Goal: Information Seeking & Learning: Compare options

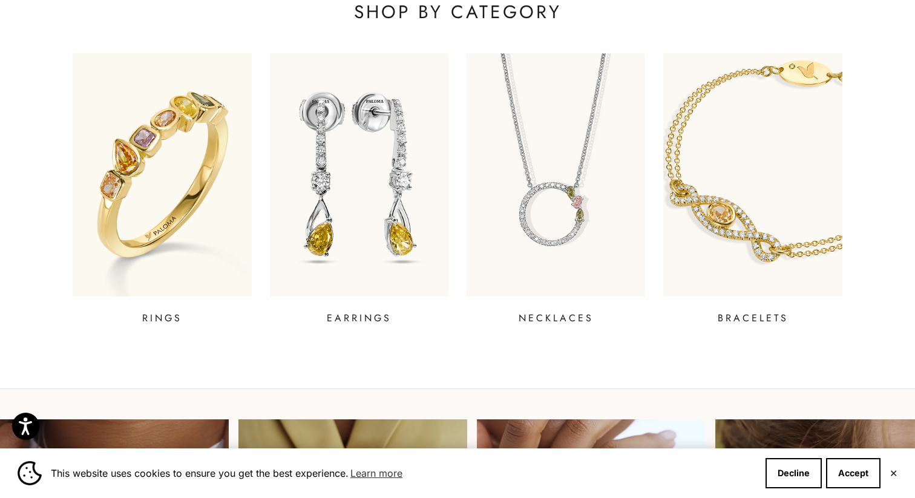
scroll to position [472, 0]
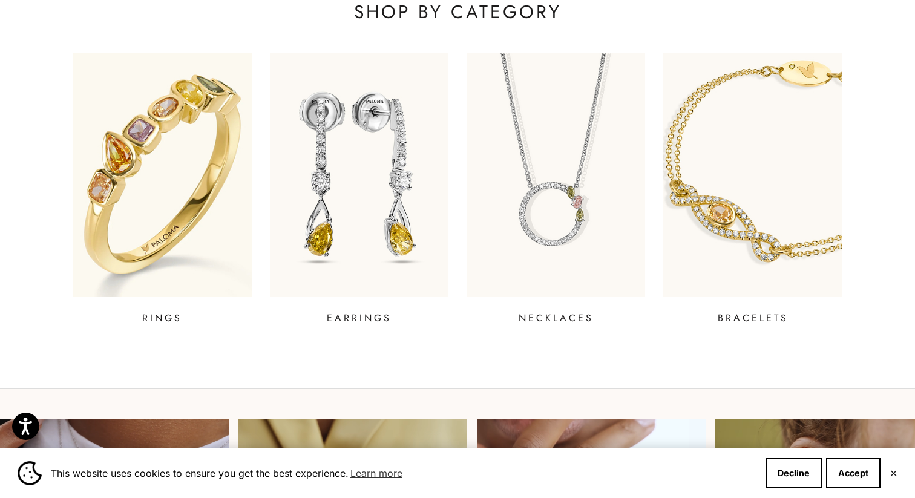
click at [240, 197] on img at bounding box center [162, 175] width 214 height 292
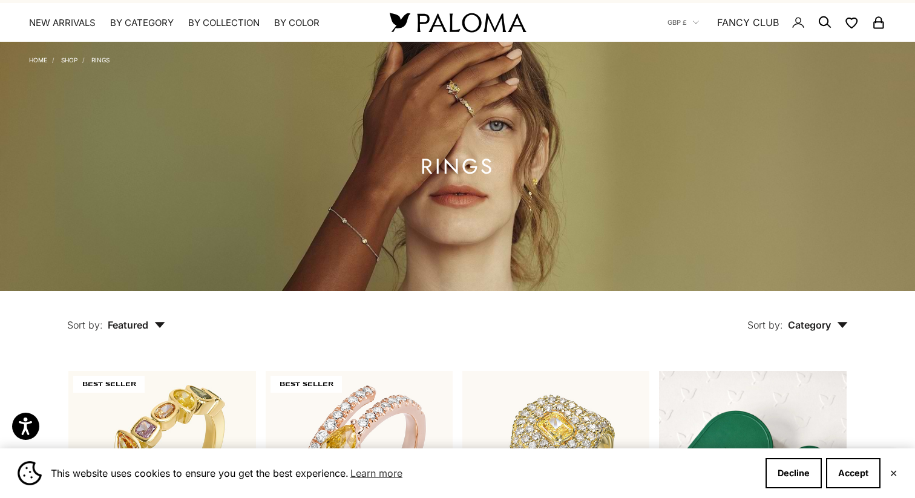
scroll to position [26, 0]
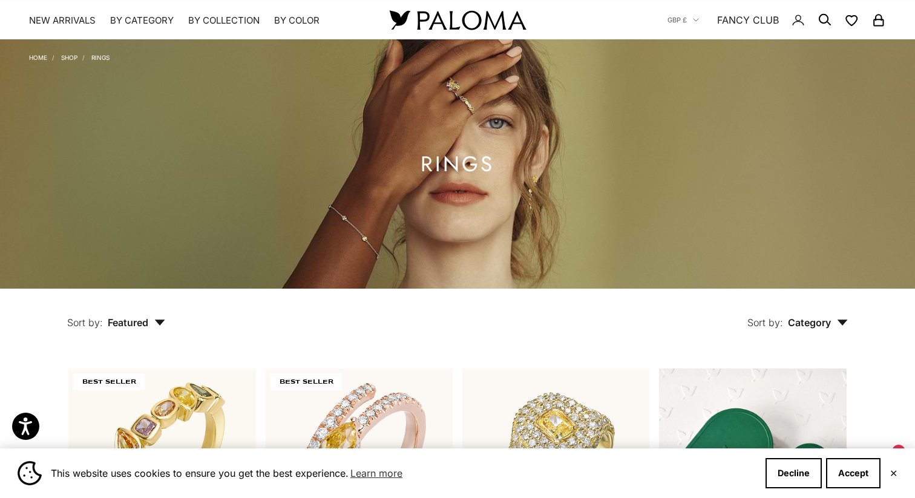
click at [476, 239] on img at bounding box center [457, 163] width 915 height 249
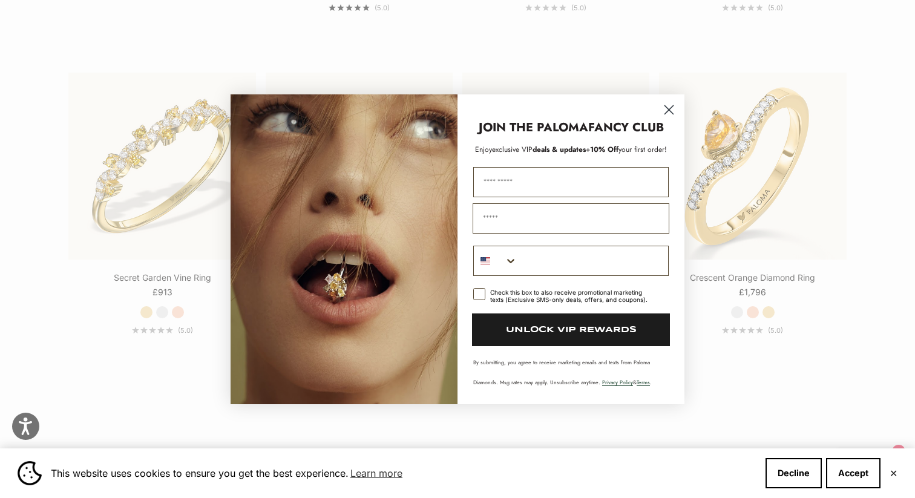
scroll to position [1400, 0]
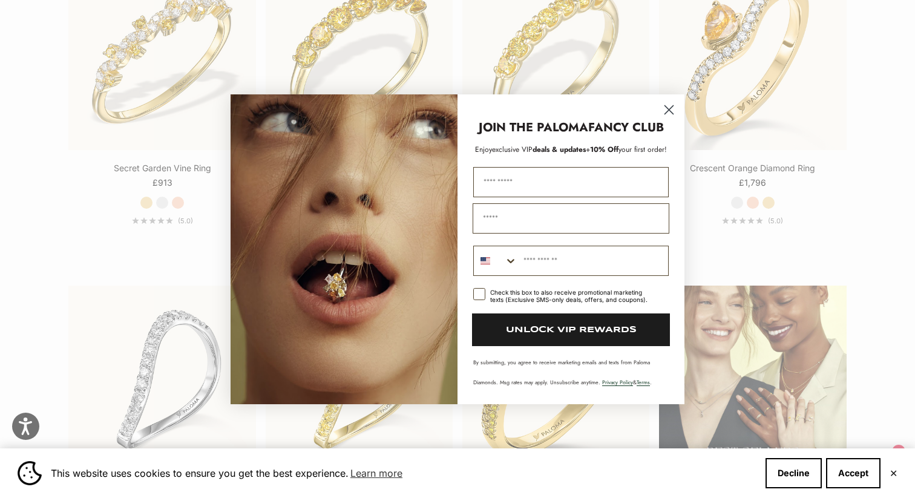
click at [664, 110] on circle "Close dialog" at bounding box center [669, 109] width 20 height 20
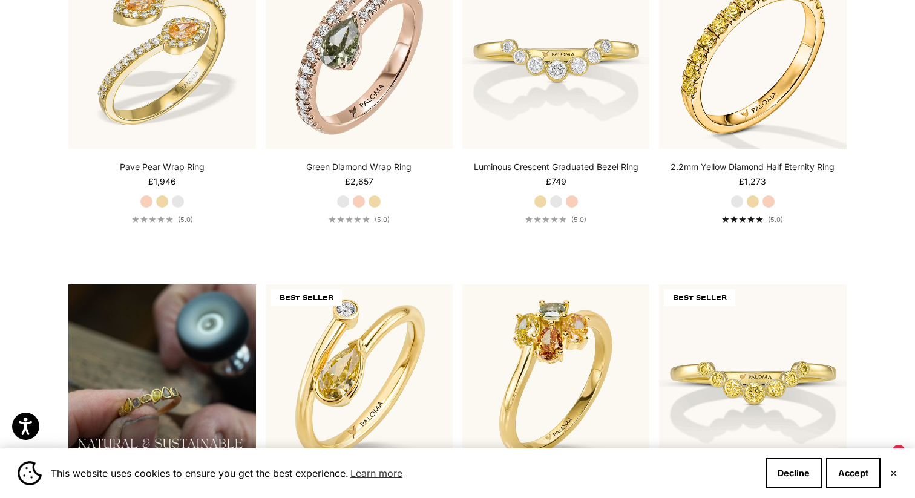
scroll to position [0, 0]
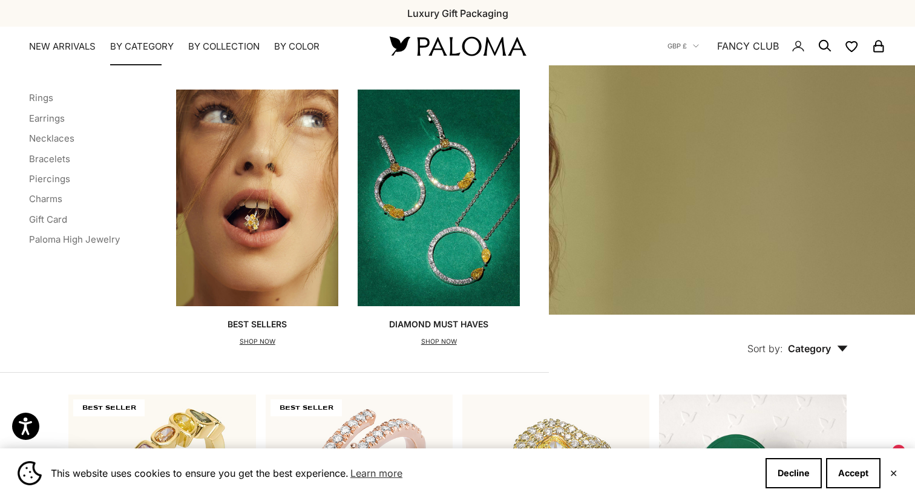
click at [159, 48] on summary "By Category" at bounding box center [142, 47] width 64 height 12
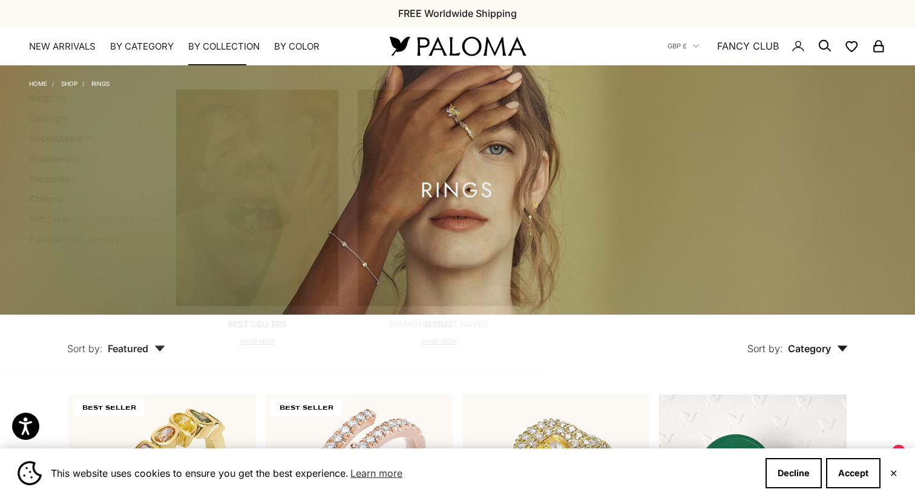
click at [220, 50] on summary "By Collection" at bounding box center [223, 47] width 71 height 12
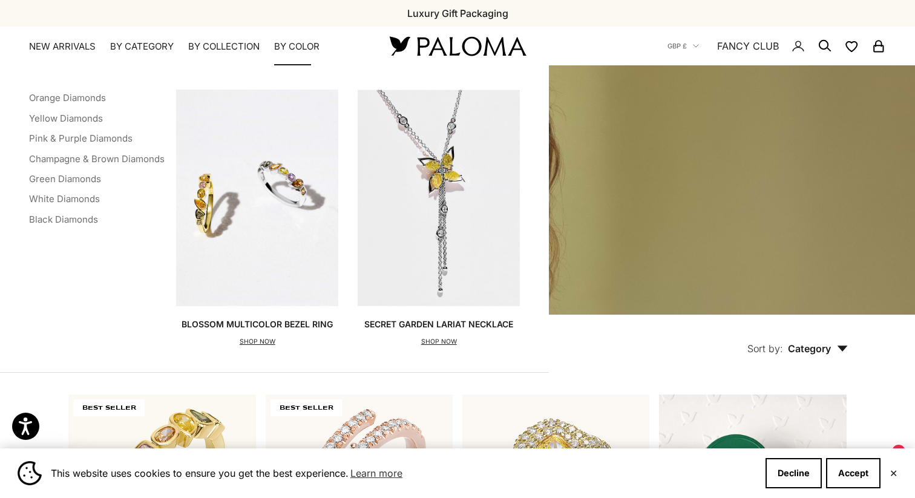
click at [290, 51] on summary "By Color" at bounding box center [296, 47] width 45 height 12
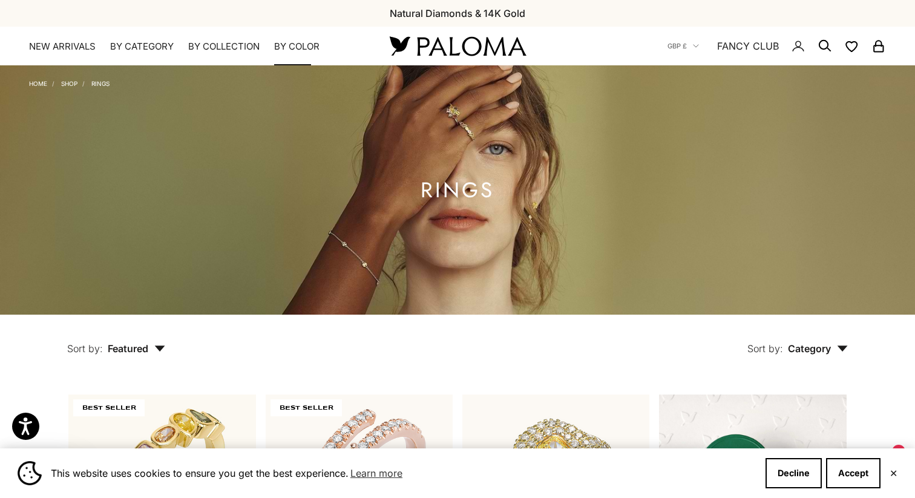
click at [290, 43] on summary "By Color" at bounding box center [296, 47] width 45 height 12
click at [80, 44] on link "NEW ARRIVALS" at bounding box center [62, 47] width 67 height 12
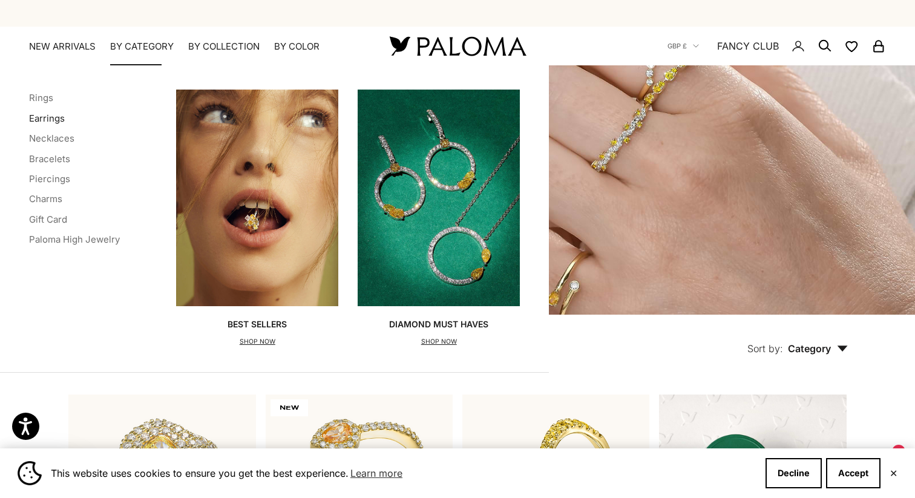
click at [36, 117] on link "Earrings" at bounding box center [47, 119] width 36 height 12
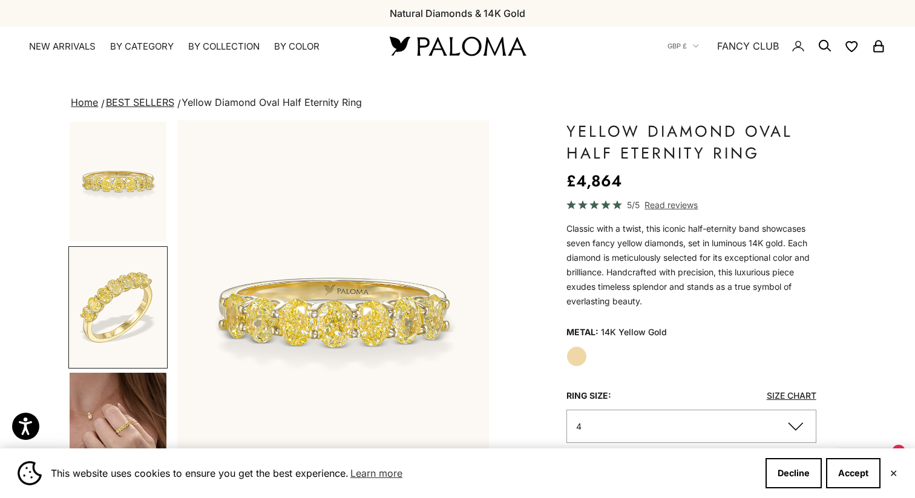
scroll to position [0, 326]
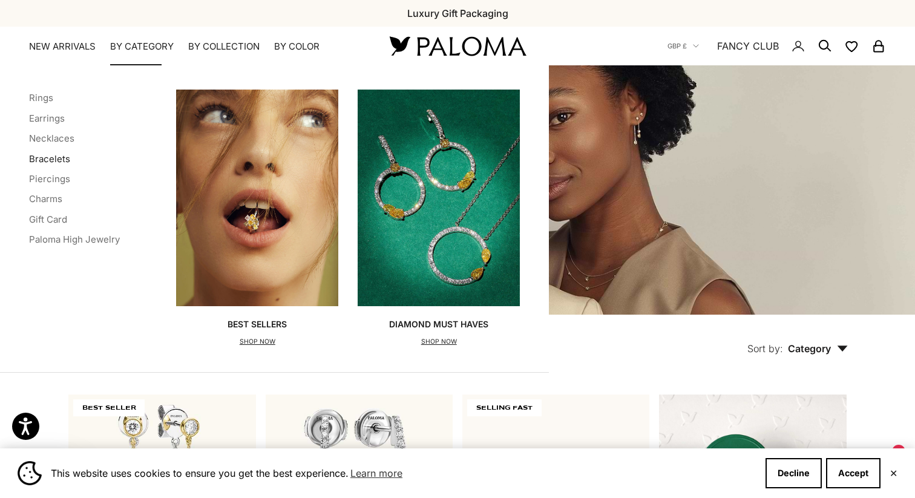
click at [61, 160] on link "Bracelets" at bounding box center [49, 159] width 41 height 12
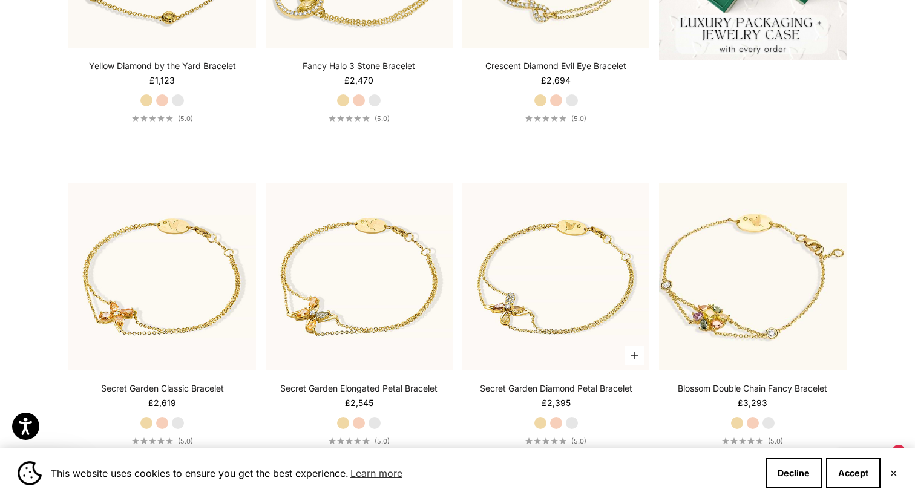
scroll to position [530, 0]
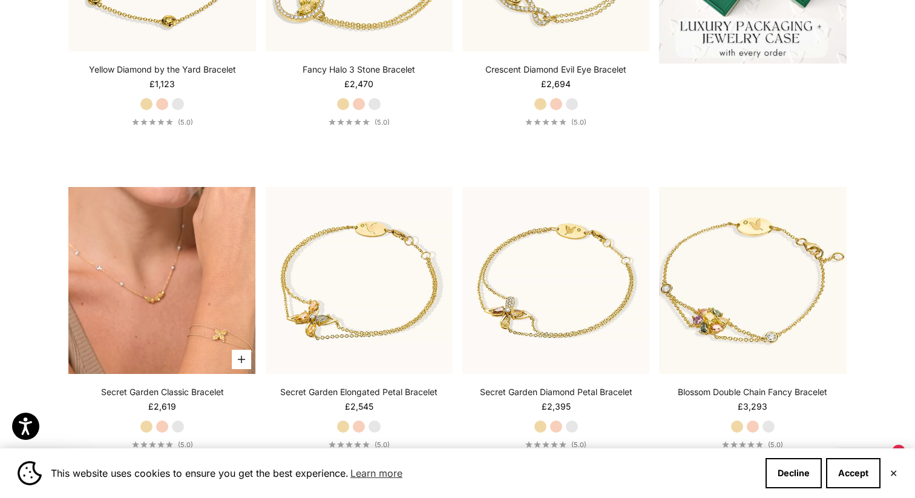
click at [130, 334] on video "#YellowGold\a#RoseGold\a#WhiteGold" at bounding box center [161, 280] width 187 height 187
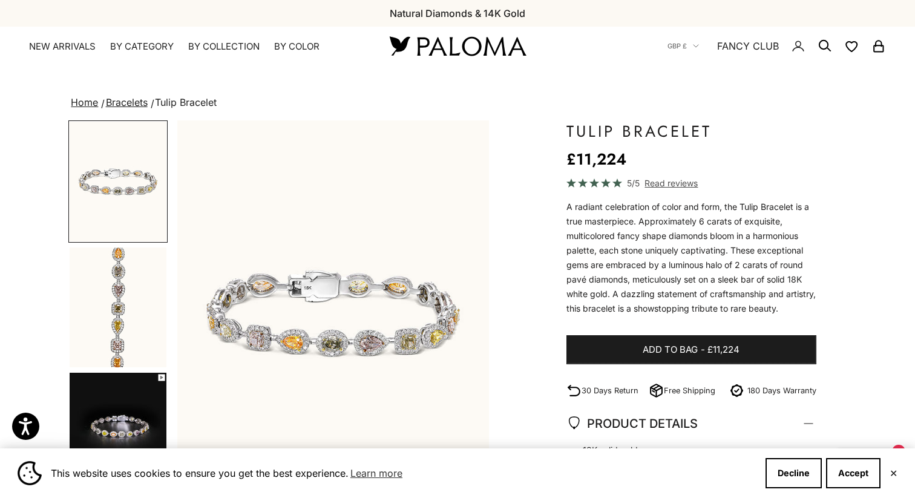
click at [123, 311] on img "Go to item 2" at bounding box center [118, 308] width 97 height 120
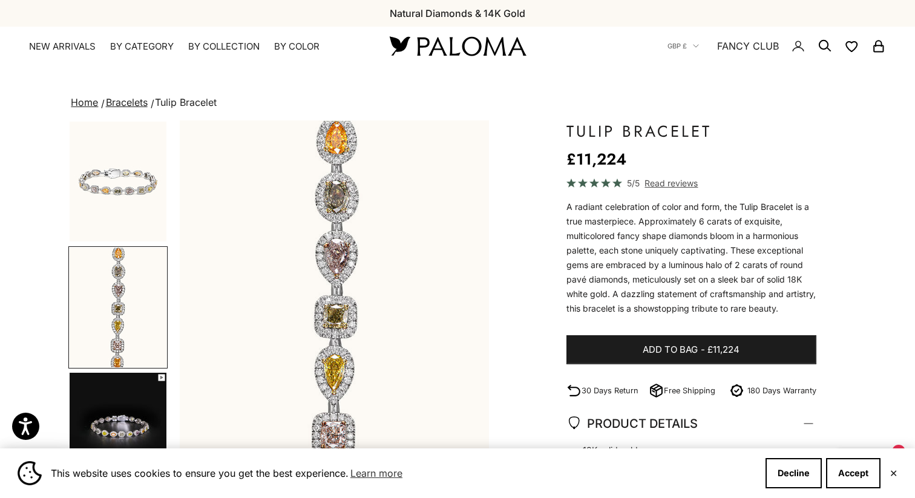
click at [127, 403] on img "Go to item 3" at bounding box center [118, 421] width 97 height 97
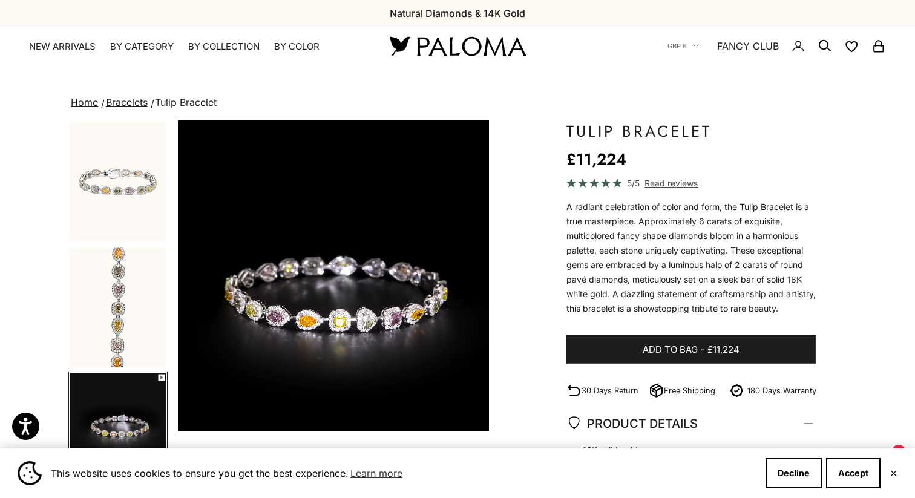
click at [134, 106] on link "Bracelets" at bounding box center [127, 102] width 42 height 12
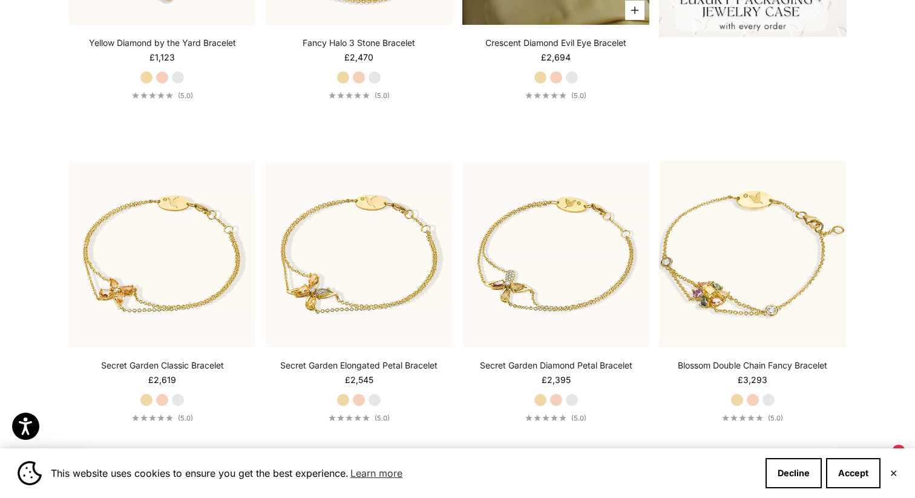
scroll to position [585, 0]
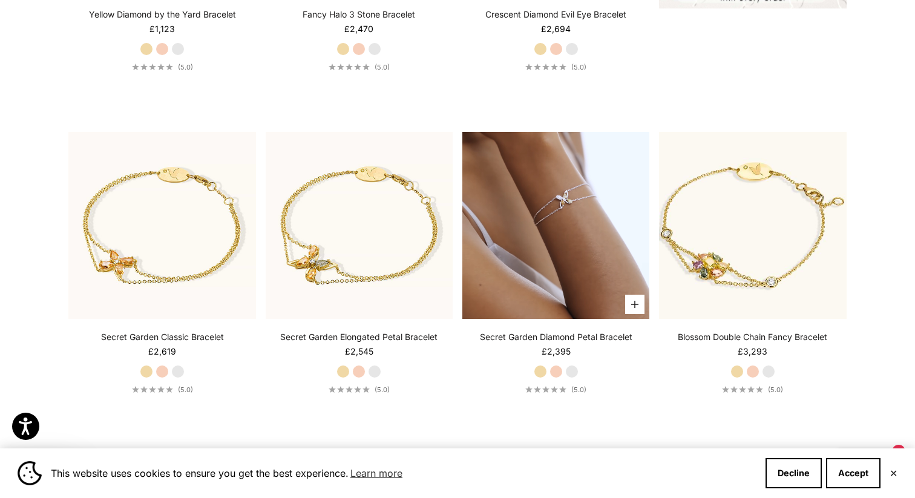
click at [537, 242] on video "#YellowGold\a#RoseGold\a#WhiteGold" at bounding box center [555, 225] width 187 height 187
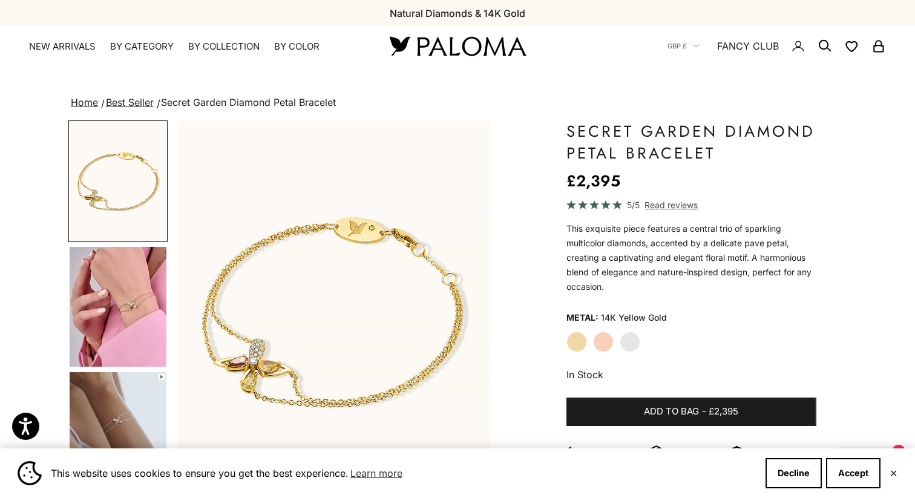
click at [112, 280] on img "Go to item 4" at bounding box center [118, 307] width 97 height 120
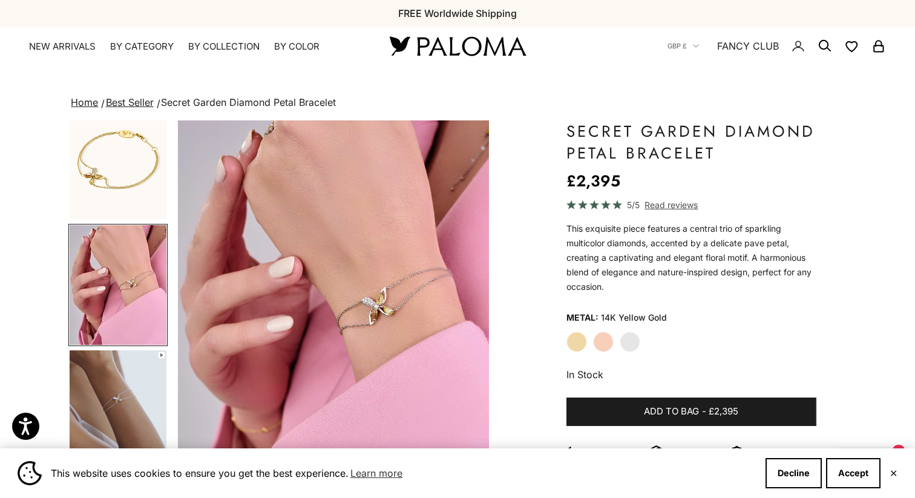
scroll to position [25, 0]
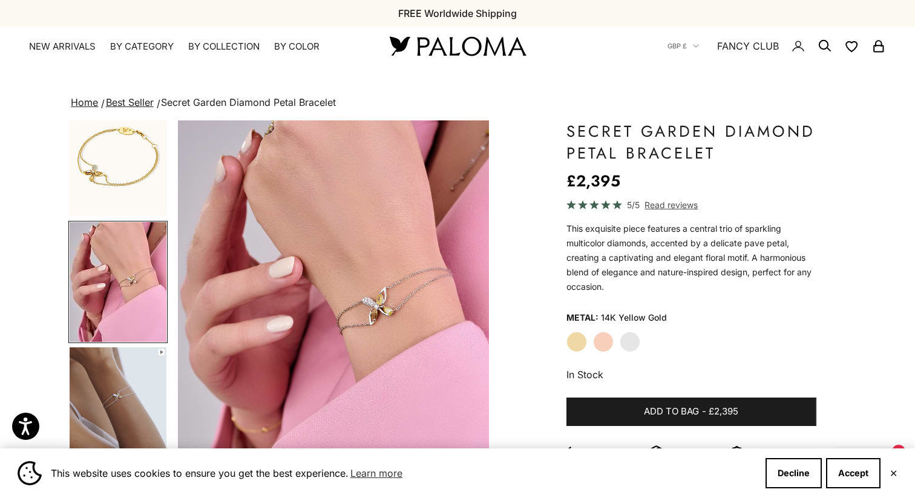
click at [125, 343] on product-gallery-navigation at bounding box center [117, 312] width 99 height 384
click at [128, 95] on li "Best Seller" at bounding box center [131, 102] width 55 height 17
click at [137, 103] on link "Best Seller" at bounding box center [130, 102] width 48 height 12
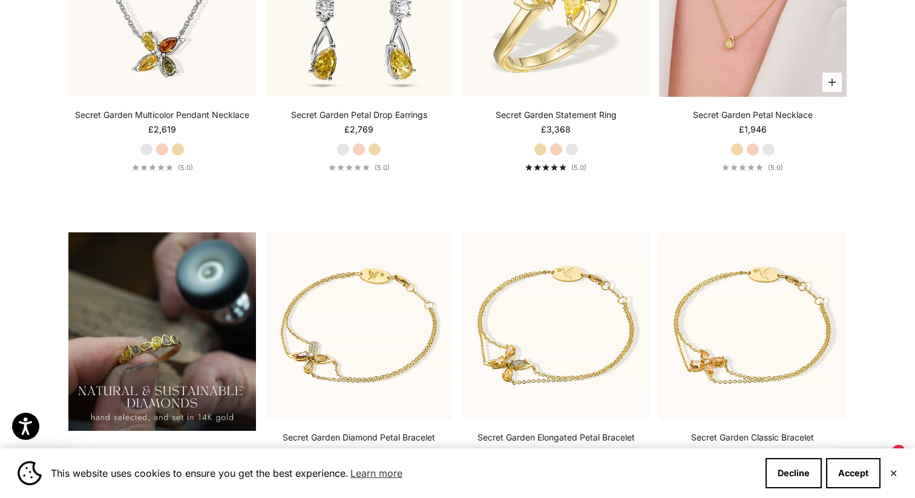
scroll to position [528, 0]
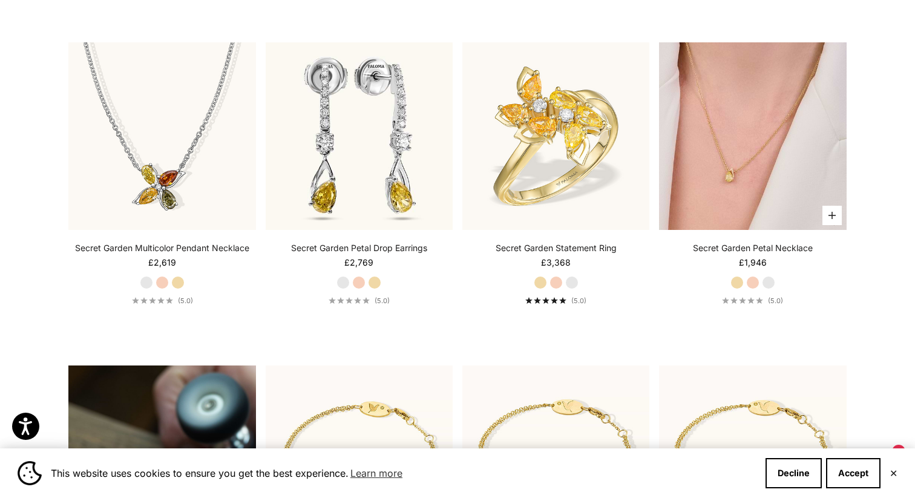
click at [744, 125] on img at bounding box center [752, 135] width 187 height 187
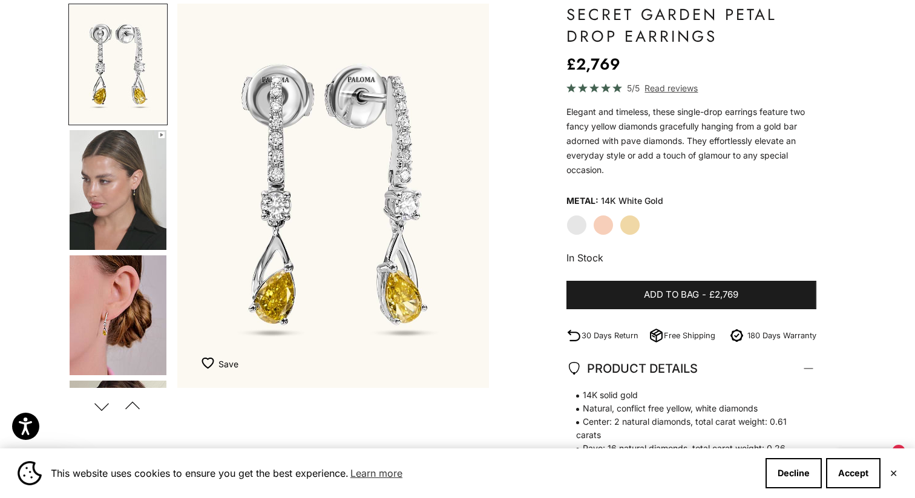
scroll to position [119, 0]
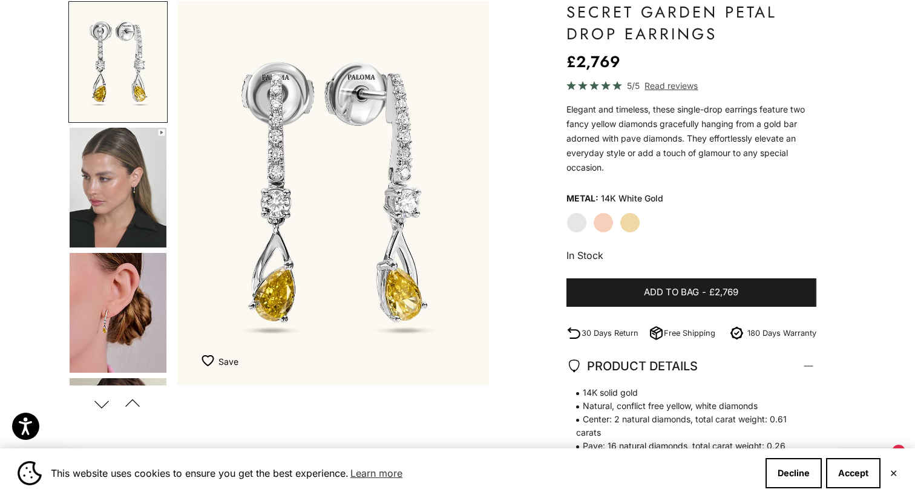
click at [633, 221] on label "Yellow Gold" at bounding box center [630, 222] width 21 height 21
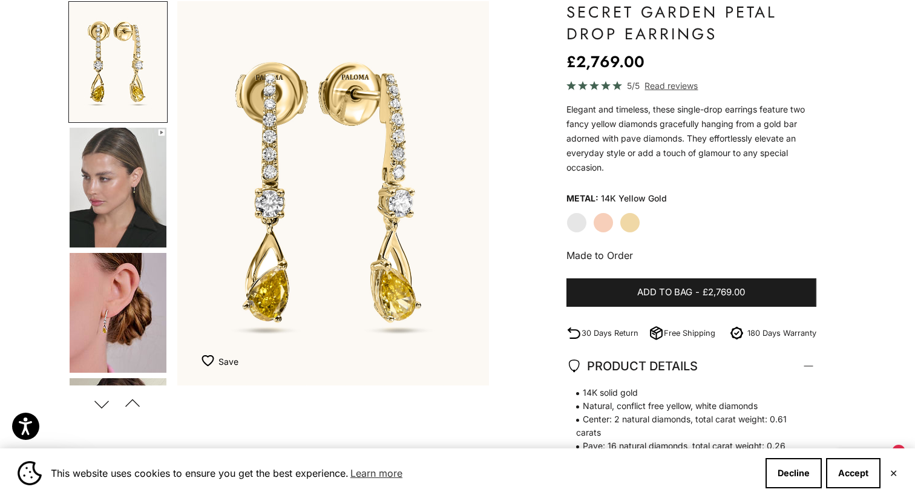
click at [597, 222] on label "Rose Gold" at bounding box center [603, 222] width 21 height 21
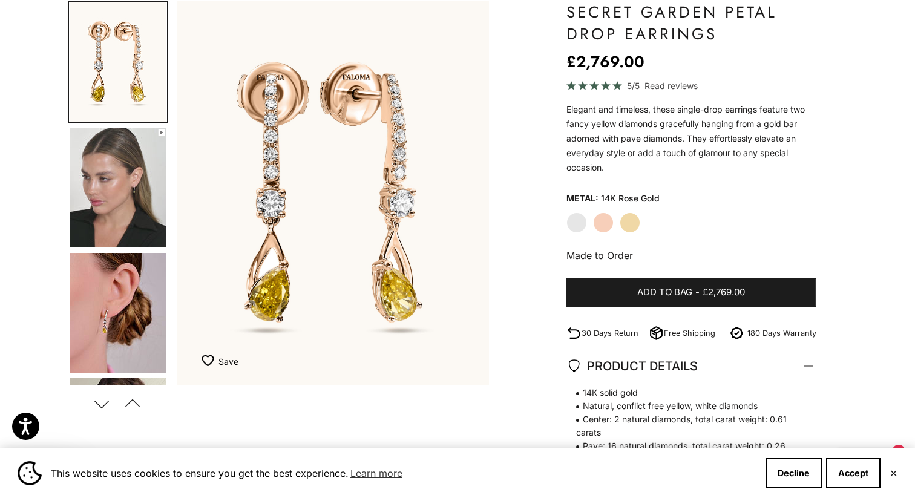
click at [579, 222] on label "White Gold" at bounding box center [577, 222] width 21 height 21
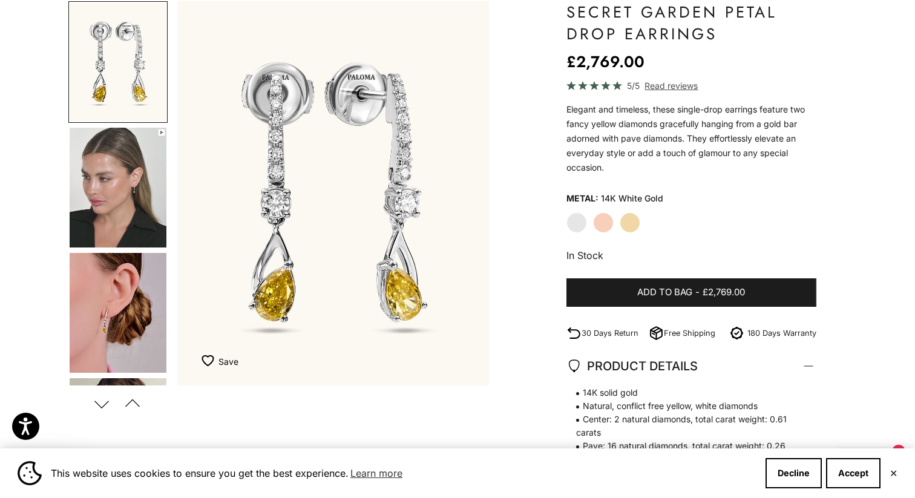
click at [633, 222] on label "Yellow Gold" at bounding box center [630, 222] width 21 height 21
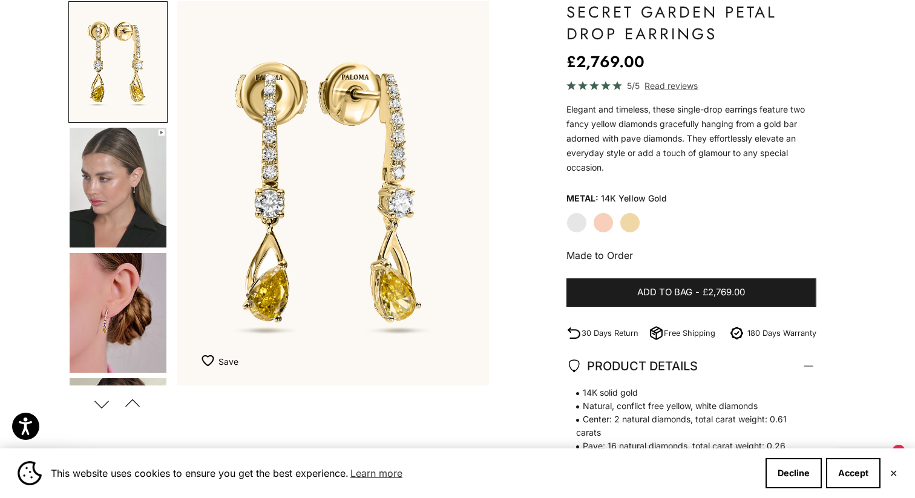
click at [581, 225] on label "White Gold" at bounding box center [577, 222] width 21 height 21
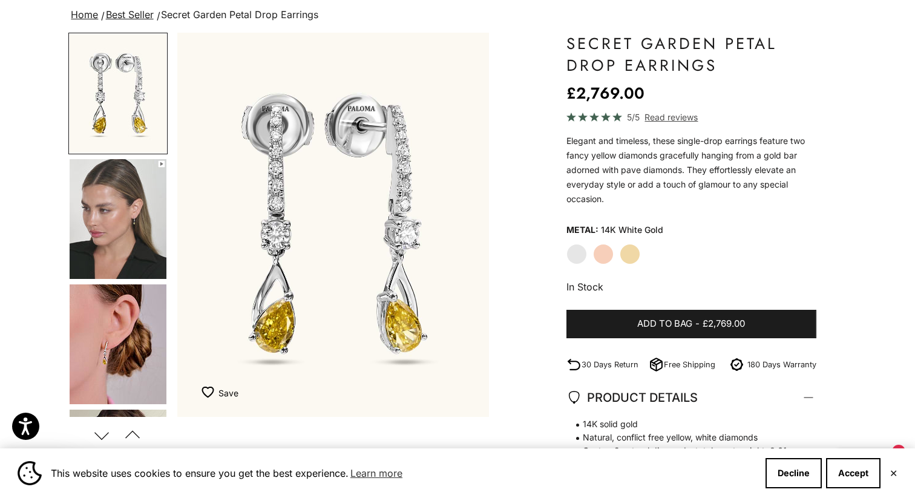
scroll to position [80, 0]
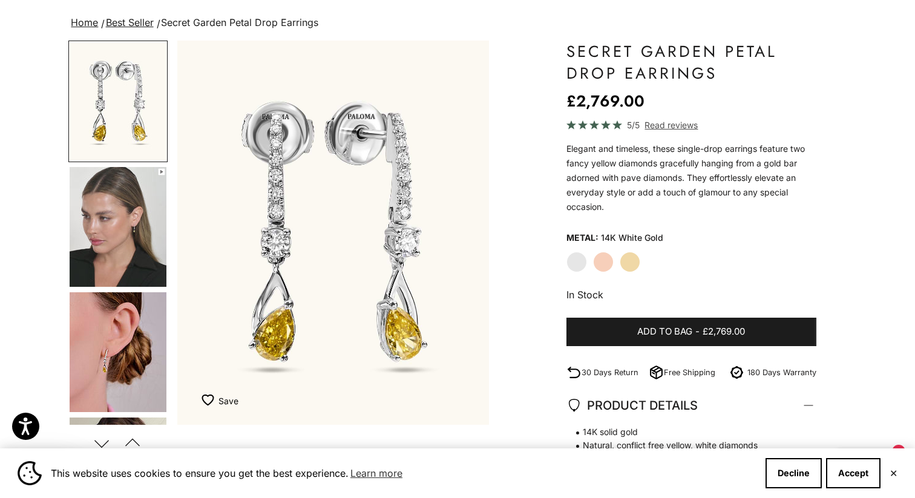
click at [114, 242] on img "Go to item 4" at bounding box center [118, 227] width 97 height 120
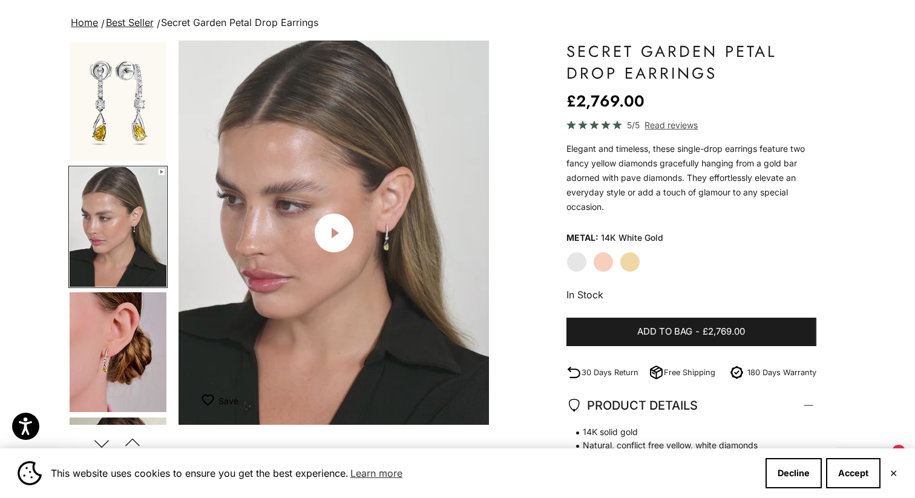
scroll to position [0, 326]
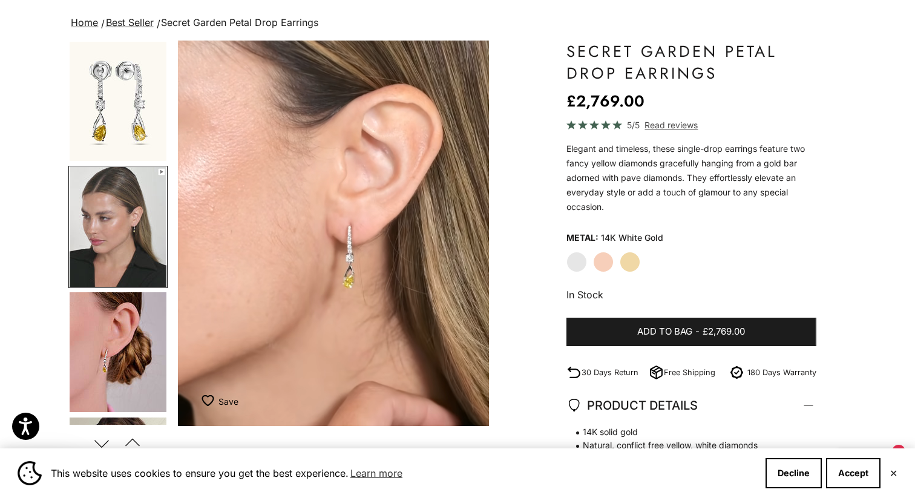
click at [626, 265] on label "Yellow Gold" at bounding box center [630, 262] width 21 height 21
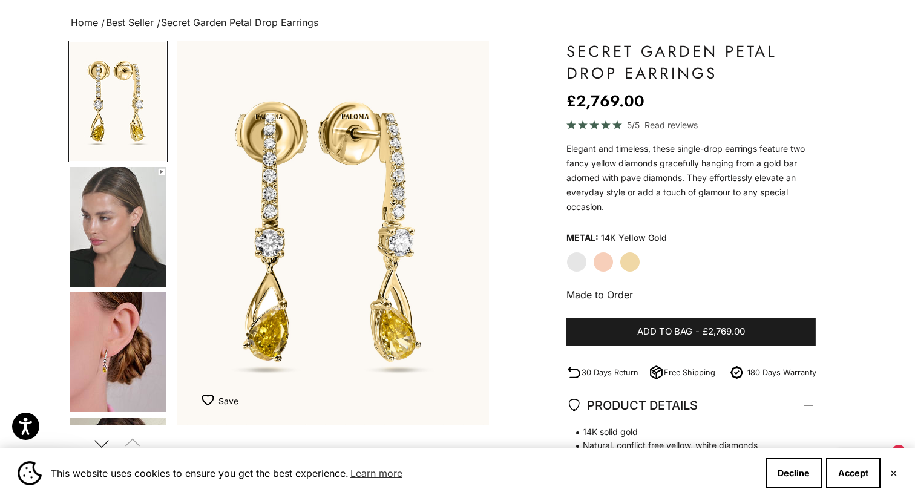
click at [117, 372] on img "Go to item 5" at bounding box center [118, 352] width 97 height 120
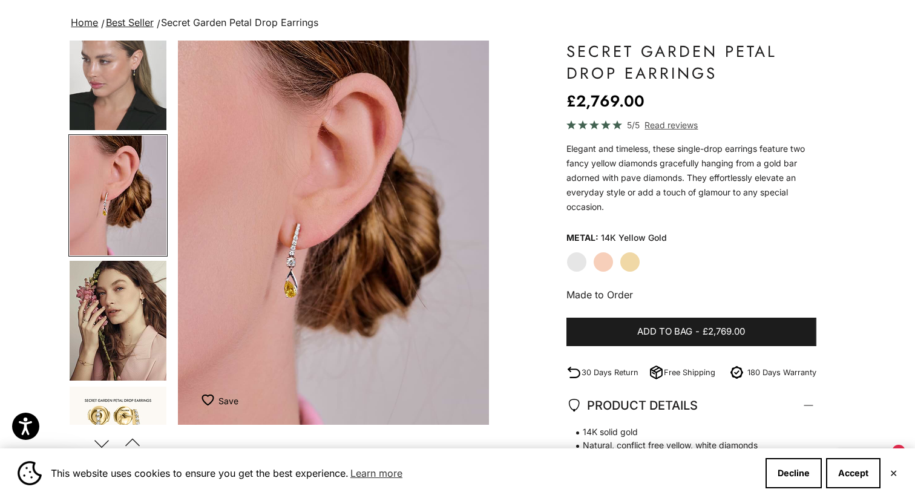
scroll to position [159, 0]
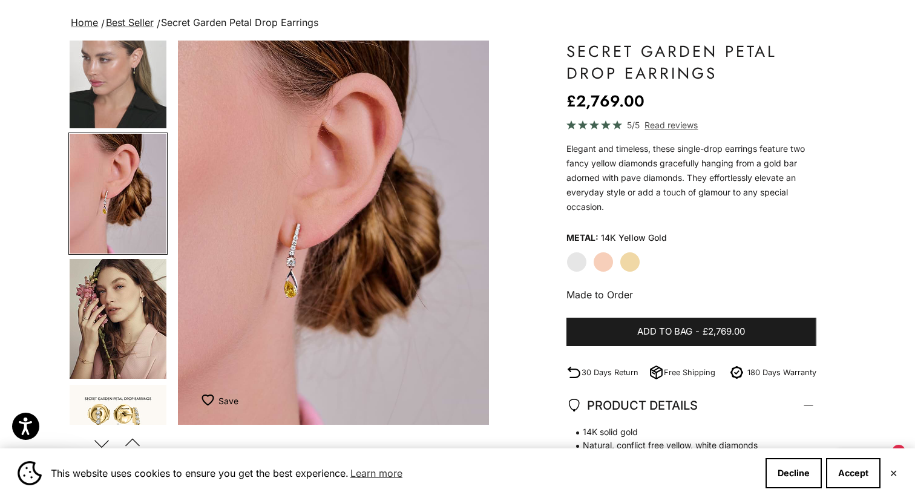
click at [576, 269] on label "White Gold" at bounding box center [577, 262] width 21 height 21
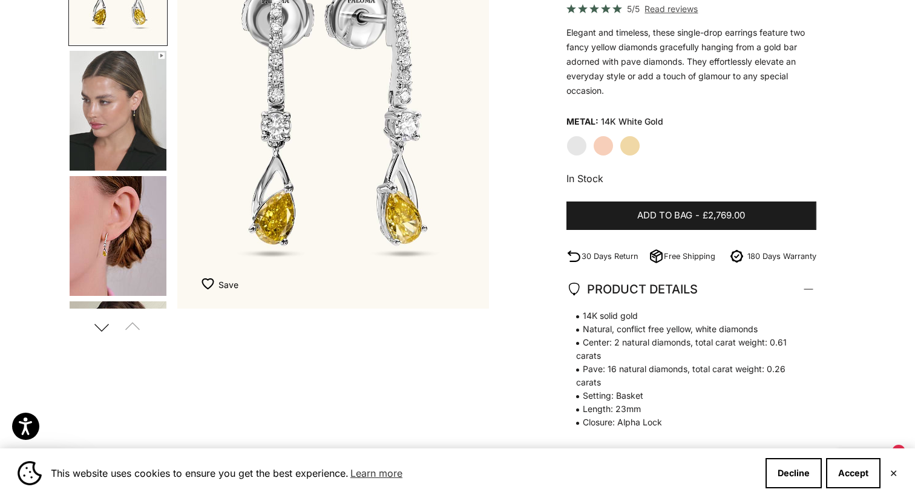
scroll to position [197, 0]
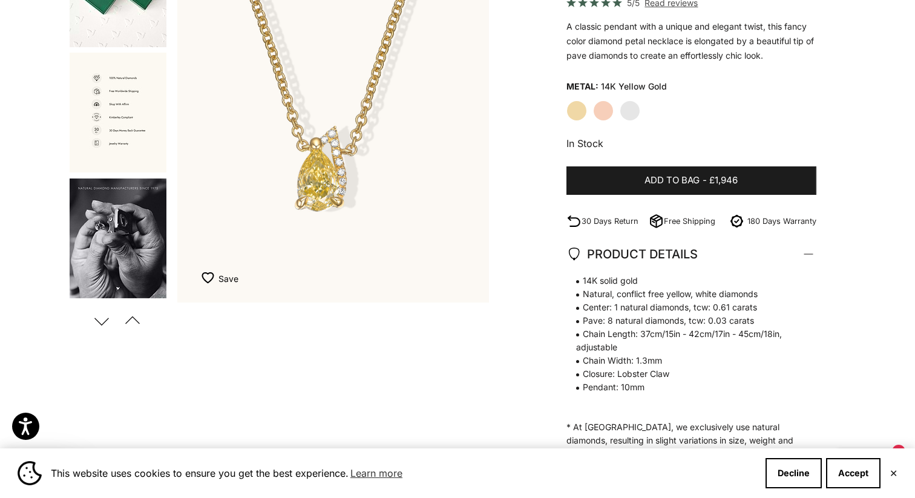
scroll to position [334, 0]
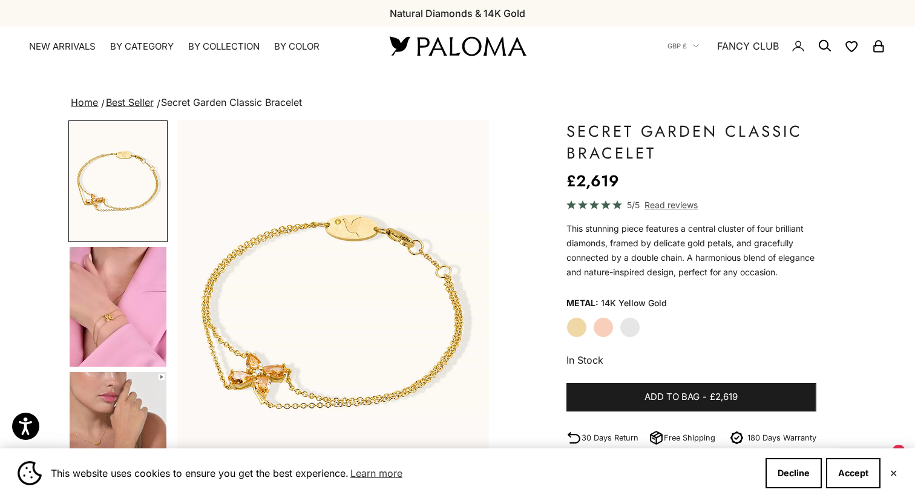
click at [102, 389] on img "Go to item 5" at bounding box center [118, 432] width 97 height 120
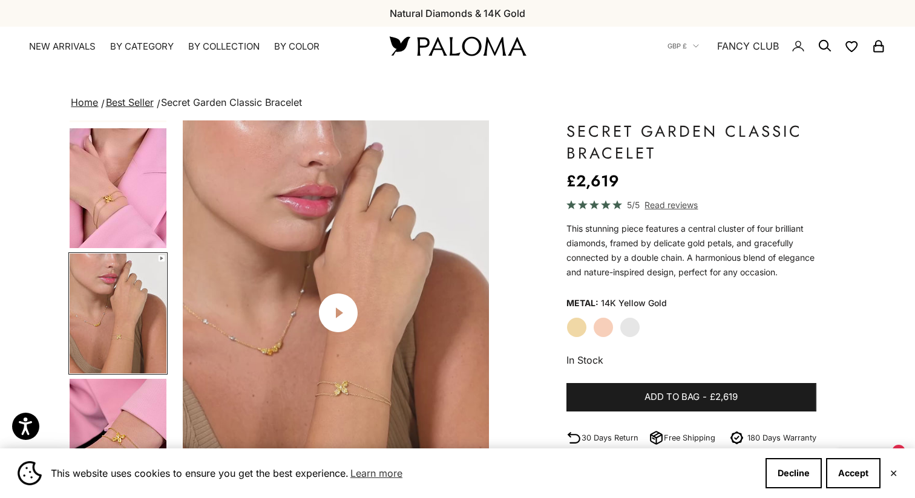
scroll to position [0, 651]
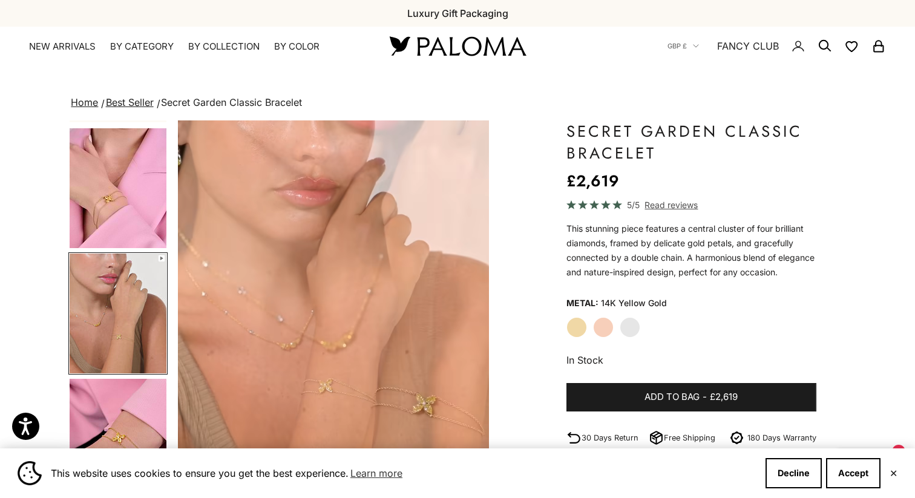
click at [629, 338] on label "White Gold" at bounding box center [630, 327] width 21 height 21
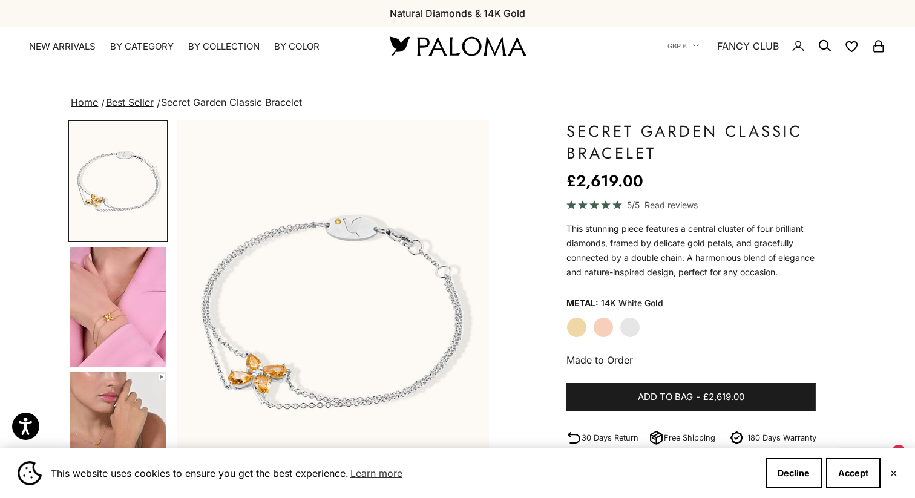
click at [574, 337] on label "Yellow Gold" at bounding box center [577, 327] width 21 height 21
